Goal: Information Seeking & Learning: Find specific fact

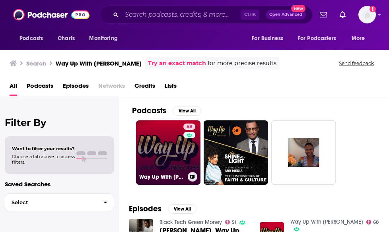
click at [149, 162] on link "68 Way Up With [PERSON_NAME]" at bounding box center [168, 152] width 64 height 64
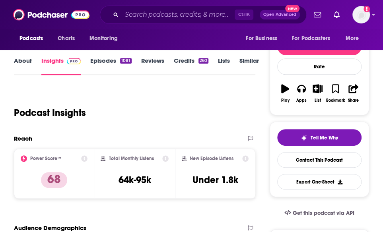
scroll to position [86, 0]
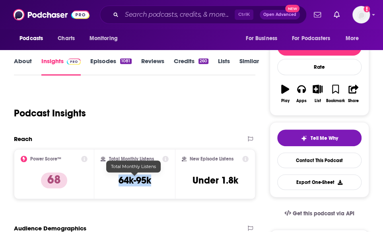
drag, startPoint x: 151, startPoint y: 181, endPoint x: 112, endPoint y: 180, distance: 39.0
click at [112, 180] on div "Total Monthly Listens 64k-95k" at bounding box center [135, 174] width 68 height 37
copy h3 "64k-95k"
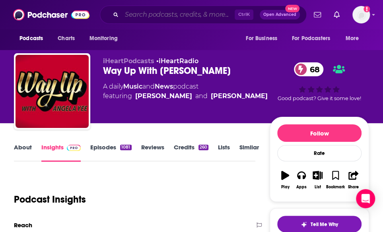
click at [136, 15] on input "Search podcasts, credits, & more..." at bounding box center [178, 14] width 113 height 13
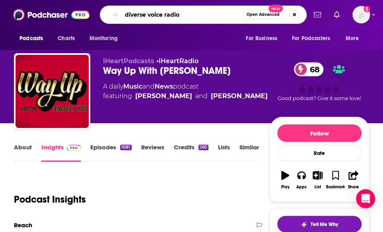
type input "diverse voice radio"
click at [186, 18] on input "diverse voice radio" at bounding box center [182, 14] width 121 height 13
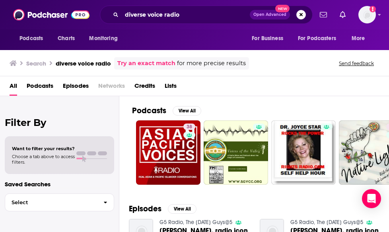
click at [334, 88] on div "All Podcasts Episodes Networks Credits Lists" at bounding box center [196, 88] width 373 height 16
click at [162, 13] on input "diverse voice radio" at bounding box center [186, 14] width 128 height 13
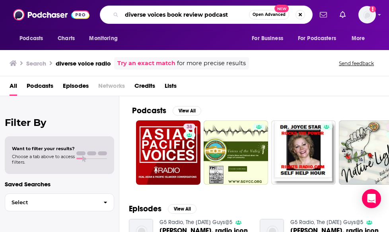
type input "diverse voices book review podcast"
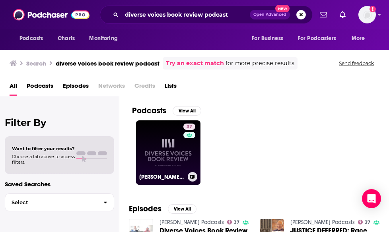
click at [145, 153] on link "37 [PERSON_NAME] Podcasts" at bounding box center [168, 152] width 64 height 64
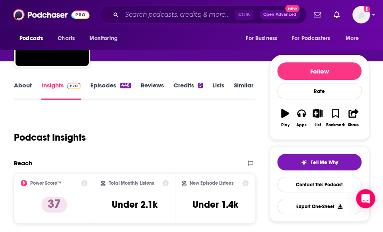
scroll to position [62, 0]
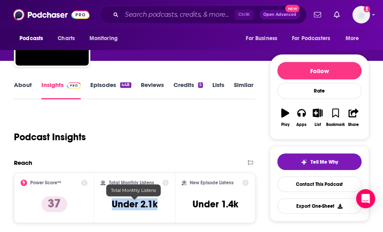
drag, startPoint x: 157, startPoint y: 204, endPoint x: 108, endPoint y: 202, distance: 49.3
click at [108, 202] on div "Total Monthly Listens Under 2.1k" at bounding box center [135, 198] width 68 height 37
copy h3 "Under 2.1k"
